Goal: Task Accomplishment & Management: Manage account settings

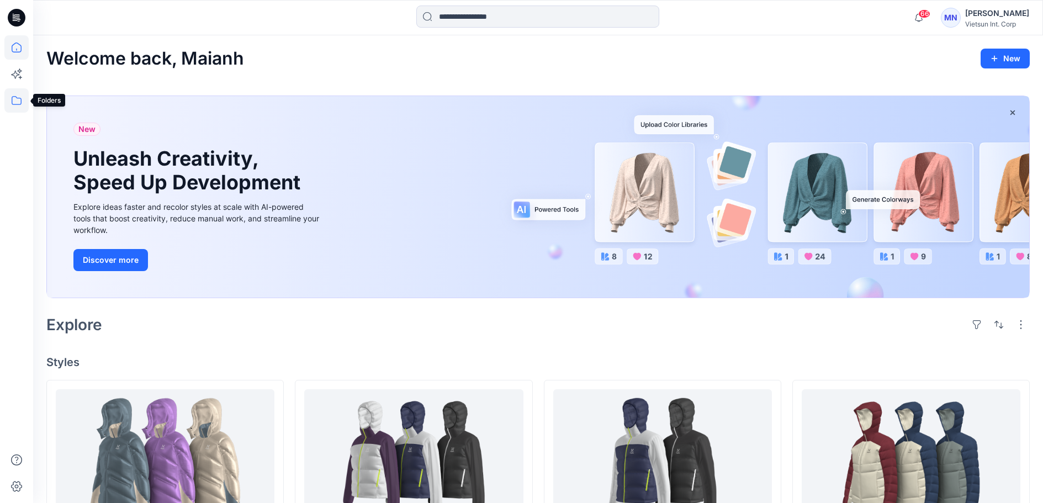
click at [19, 99] on icon at bounding box center [16, 100] width 24 height 24
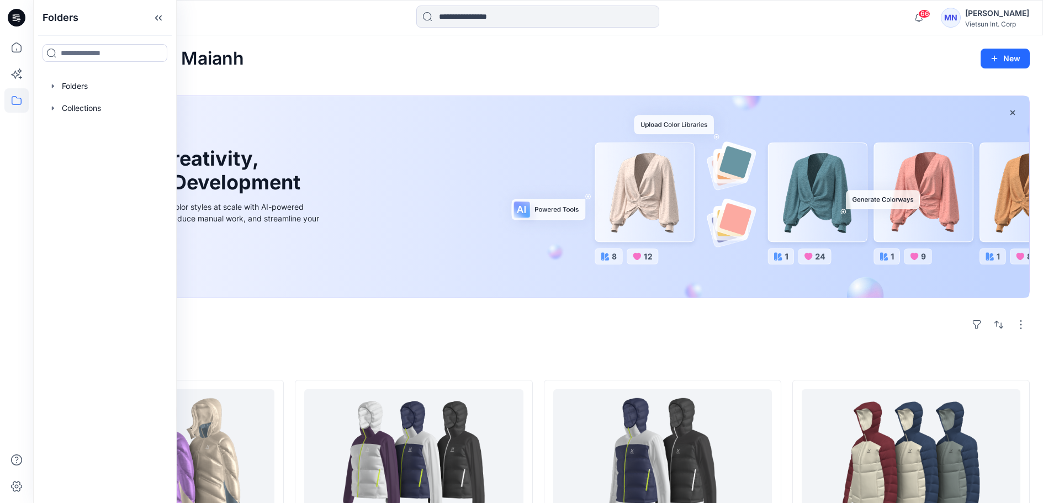
click at [384, 338] on div "Explore" at bounding box center [538, 325] width 984 height 27
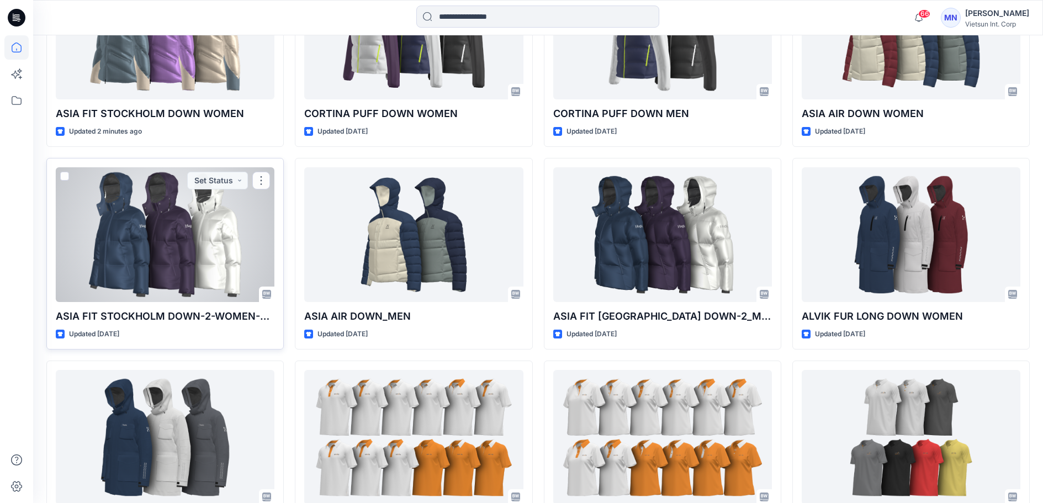
scroll to position [328, 0]
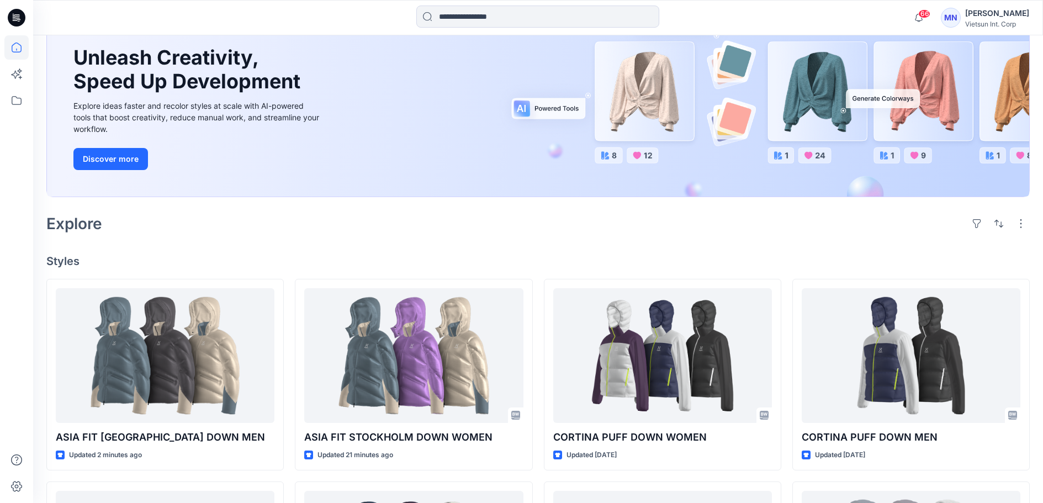
scroll to position [110, 0]
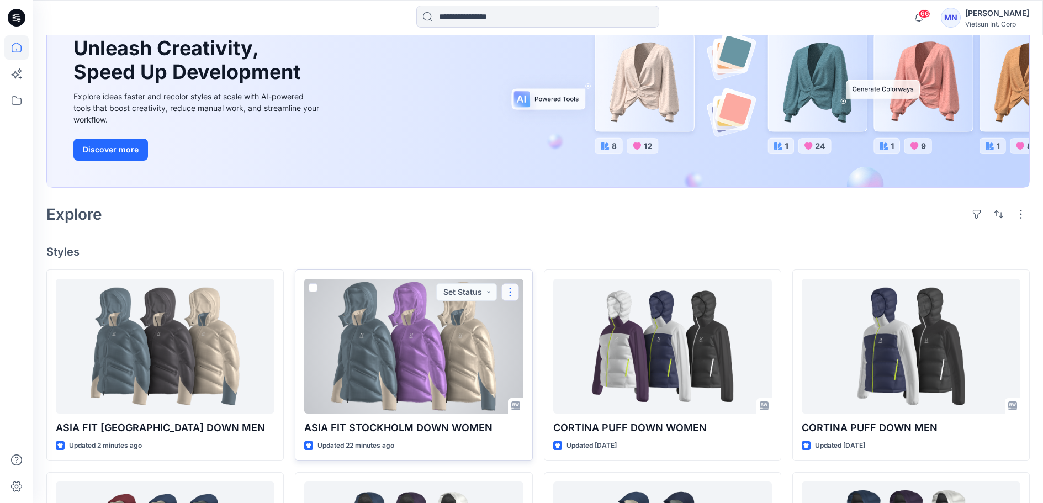
click at [503, 301] on button "button" at bounding box center [511, 292] width 18 height 18
click at [561, 172] on button "Edit" at bounding box center [563, 162] width 119 height 20
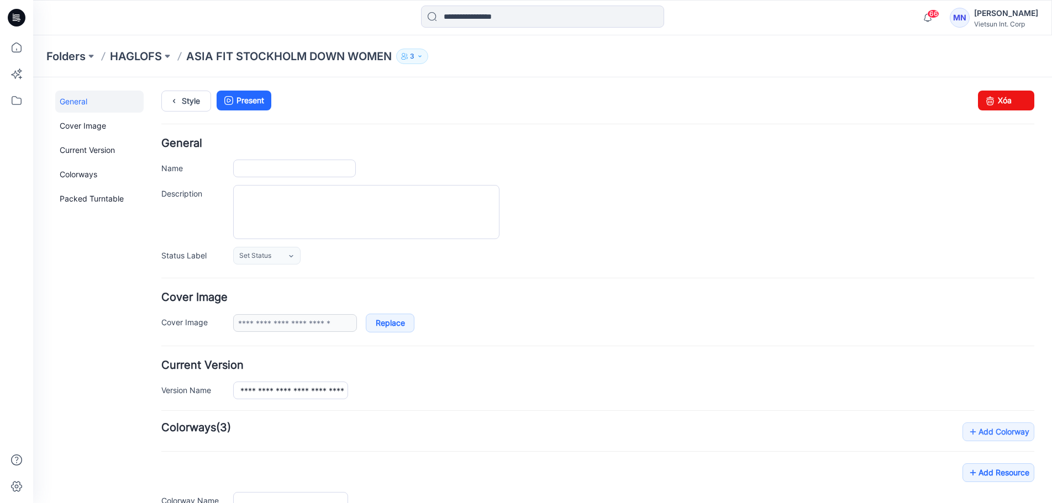
type input "**********"
click at [1002, 104] on link "Xóa" at bounding box center [1006, 101] width 56 height 20
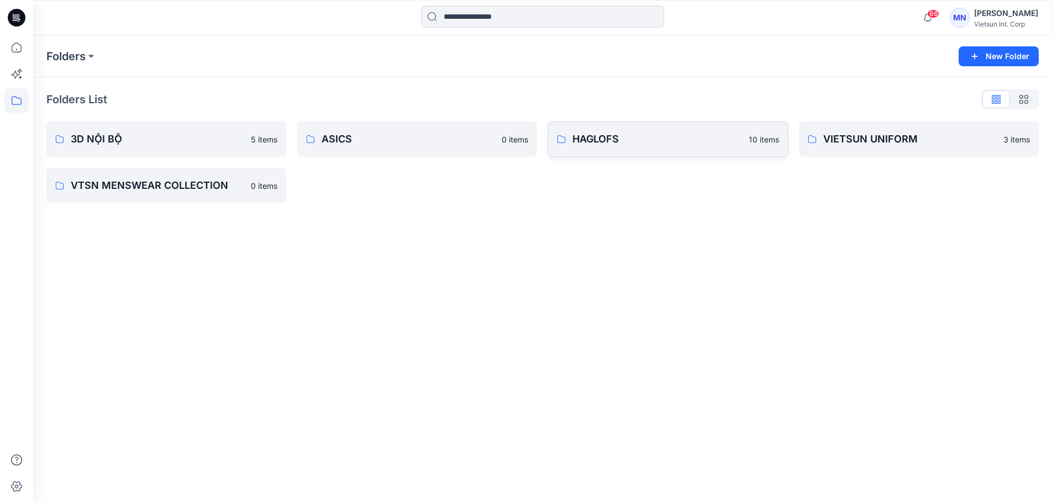
click at [592, 147] on p "HAGLOFS" at bounding box center [657, 138] width 170 height 15
